Goal: Find specific page/section: Find specific page/section

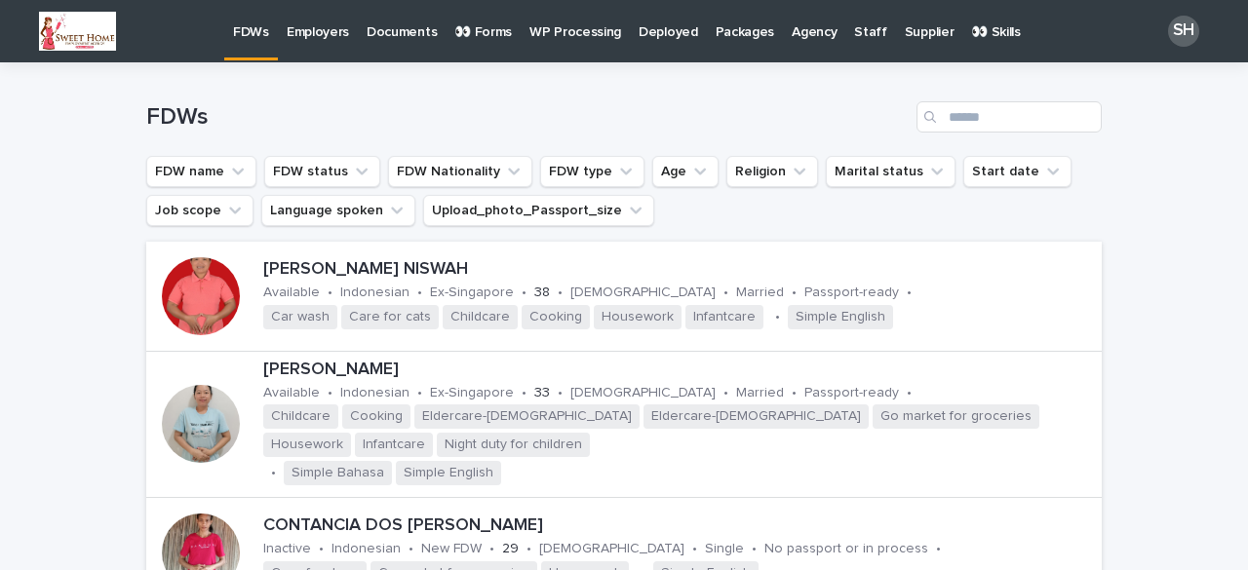
click at [474, 34] on p "👀 Forms" at bounding box center [483, 20] width 58 height 41
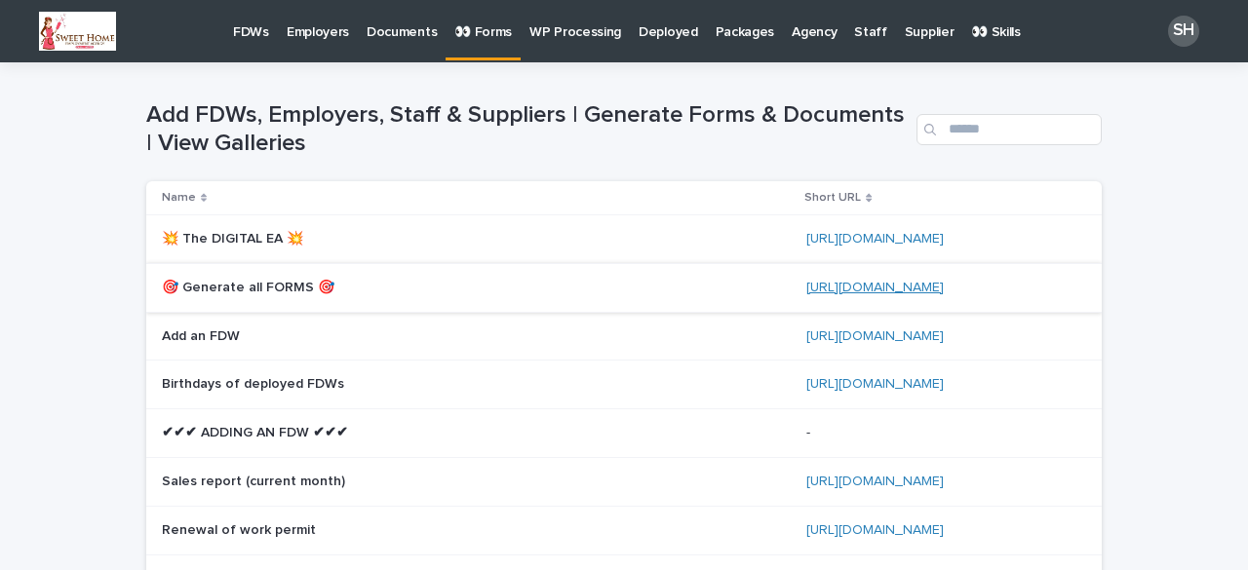
click at [821, 287] on link "[URL][DOMAIN_NAME]" at bounding box center [874, 288] width 137 height 14
click at [324, 43] on link "Employers" at bounding box center [318, 30] width 80 height 60
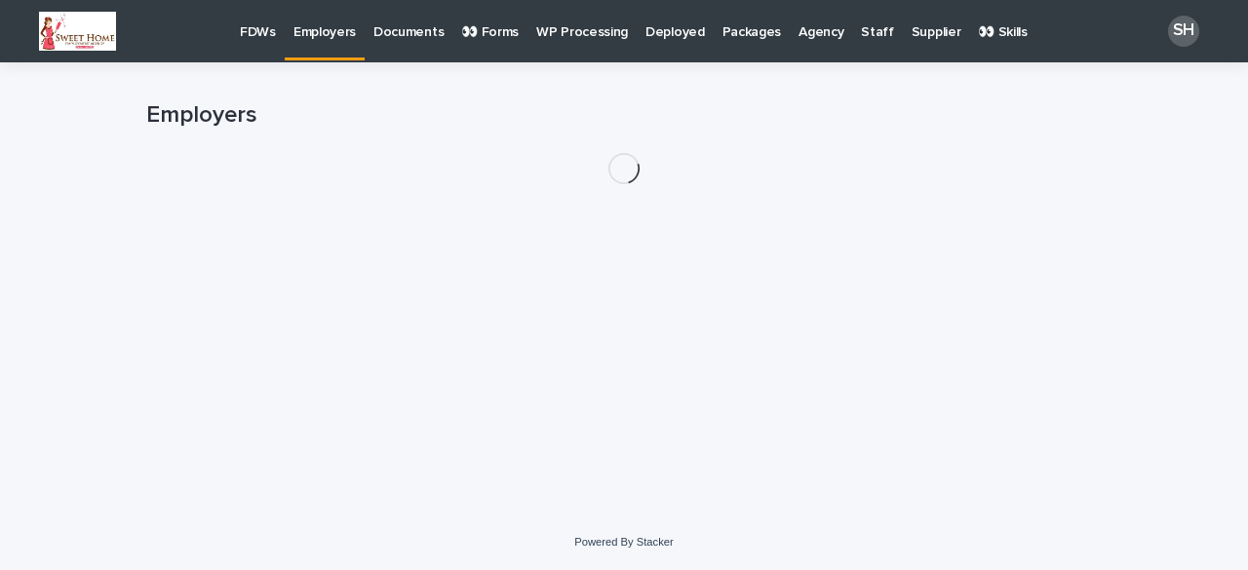
click at [262, 44] on link "FDWs" at bounding box center [258, 30] width 54 height 60
